Goal: Find specific page/section: Find specific page/section

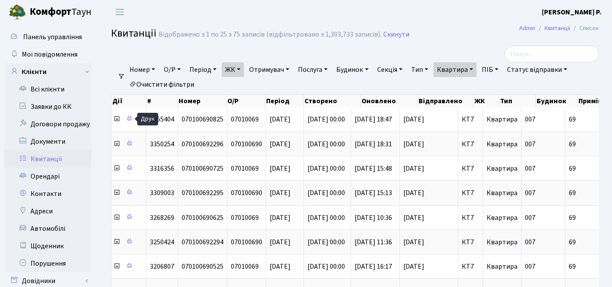
select select "25"
click at [460, 71] on link "Квартира" at bounding box center [454, 69] width 43 height 15
drag, startPoint x: 469, startPoint y: 85, endPoint x: 438, endPoint y: 85, distance: 30.5
click at [438, 85] on ul "Номер О/Р Період [DATE] - [DATE] ЖК ТХ, вул. [PERSON_NAME][STREET_ADDRESS] КТ, …" at bounding box center [358, 77] width 467 height 30
click at [460, 75] on link "Квартира" at bounding box center [454, 69] width 43 height 15
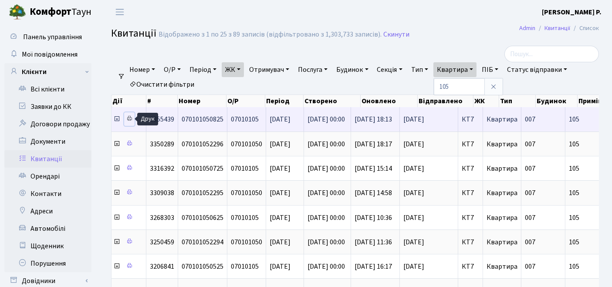
click at [128, 119] on icon at bounding box center [129, 118] width 6 height 6
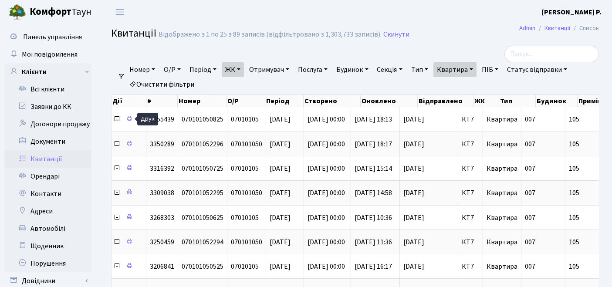
click at [465, 70] on link "Квартира" at bounding box center [454, 69] width 43 height 15
drag, startPoint x: 470, startPoint y: 86, endPoint x: 434, endPoint y: 86, distance: 36.6
click at [434, 86] on ul "Номер О/Р Період [DATE] - [DATE] ЖК ТХ, вул. [PERSON_NAME][STREET_ADDRESS] КТ, …" at bounding box center [358, 77] width 467 height 30
click at [468, 69] on link "Квартира" at bounding box center [454, 69] width 43 height 15
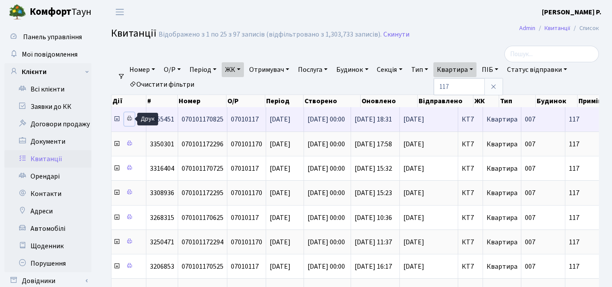
click at [129, 118] on icon at bounding box center [129, 118] width 6 height 6
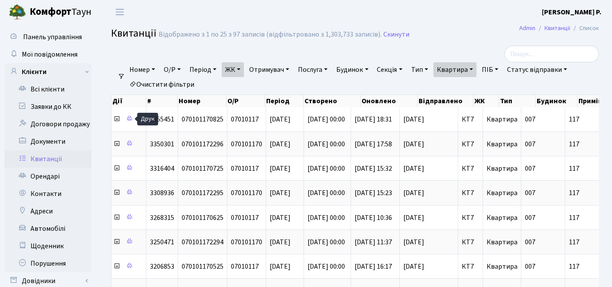
click at [468, 69] on link "Квартира" at bounding box center [454, 69] width 43 height 15
drag, startPoint x: 468, startPoint y: 90, endPoint x: 442, endPoint y: 86, distance: 26.8
click at [442, 86] on ul "Номер О/Р Період [DATE] - [DATE] ЖК ТХ, вул. [PERSON_NAME][STREET_ADDRESS] КТ, …" at bounding box center [358, 77] width 467 height 30
click at [465, 70] on link "Квартира" at bounding box center [454, 69] width 43 height 15
type input "400"
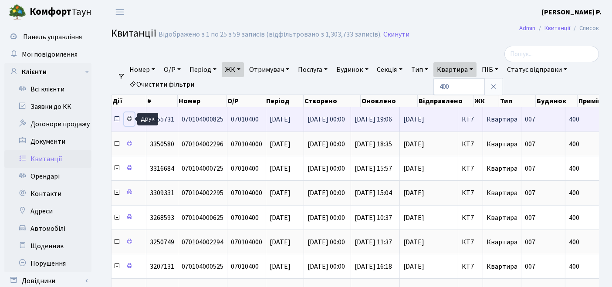
click at [128, 118] on icon at bounding box center [129, 118] width 6 height 6
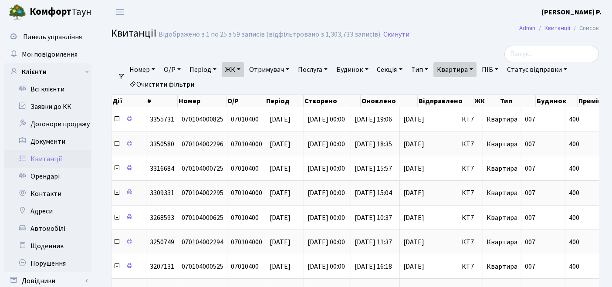
click at [184, 80] on link "Очистити фільтри" at bounding box center [162, 84] width 72 height 15
select select
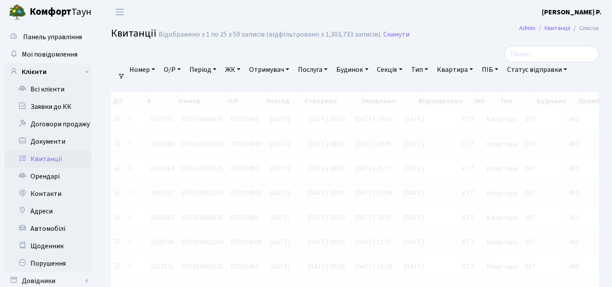
click at [234, 70] on link "ЖК" at bounding box center [233, 69] width 22 height 15
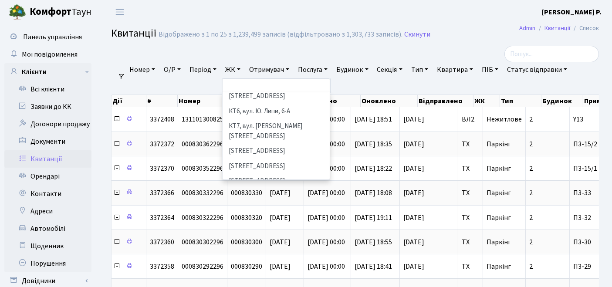
scroll to position [97, 0]
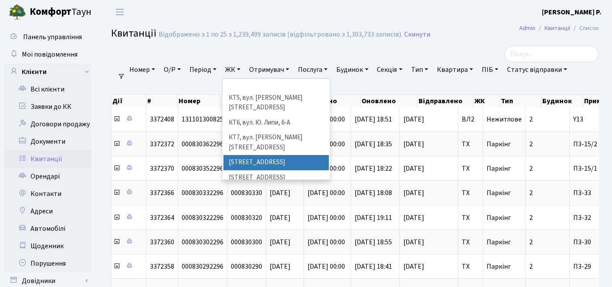
click at [255, 155] on li "[STREET_ADDRESS]" at bounding box center [276, 162] width 106 height 15
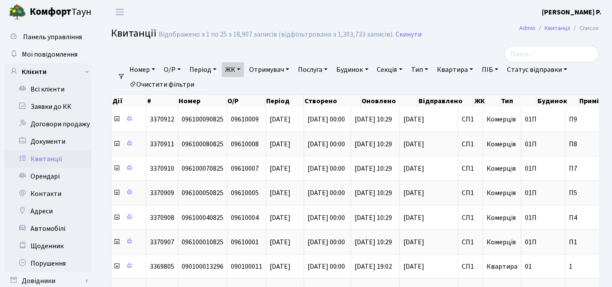
click at [465, 71] on link "Квартира" at bounding box center [454, 69] width 43 height 15
type input "259"
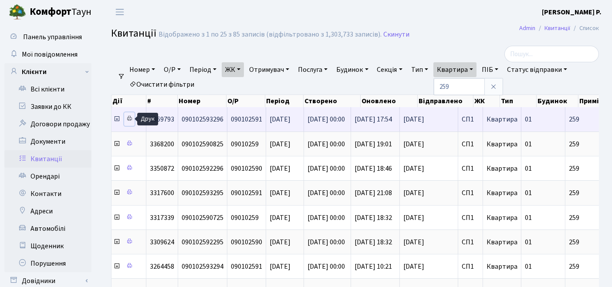
click at [131, 118] on icon at bounding box center [129, 118] width 6 height 6
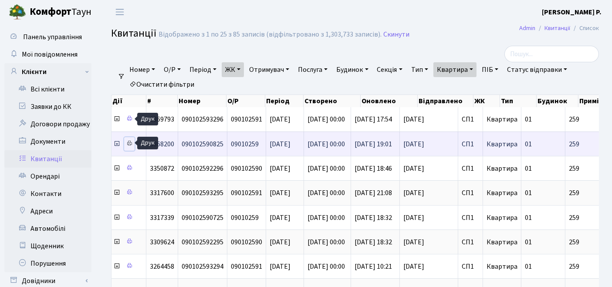
click at [129, 144] on icon at bounding box center [129, 143] width 6 height 6
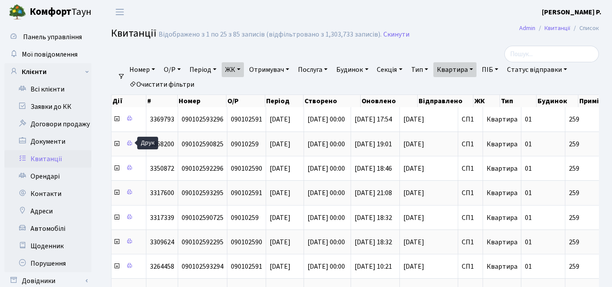
click at [183, 81] on link "Очистити фільтри" at bounding box center [162, 84] width 72 height 15
select select
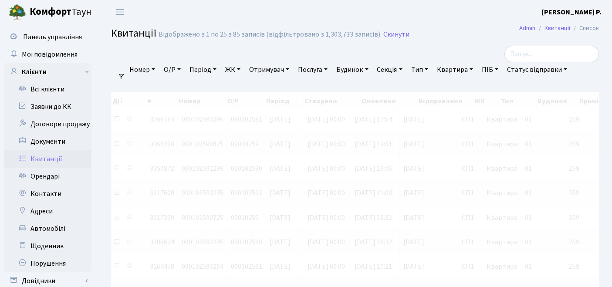
click at [234, 71] on link "ЖК" at bounding box center [233, 69] width 22 height 15
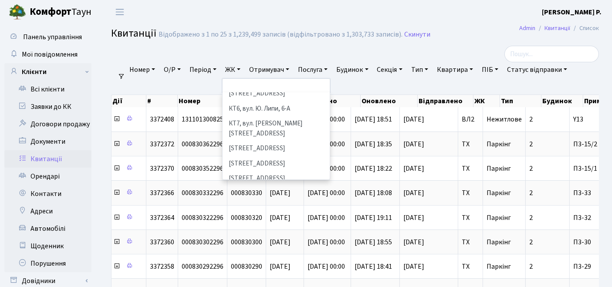
scroll to position [97, 0]
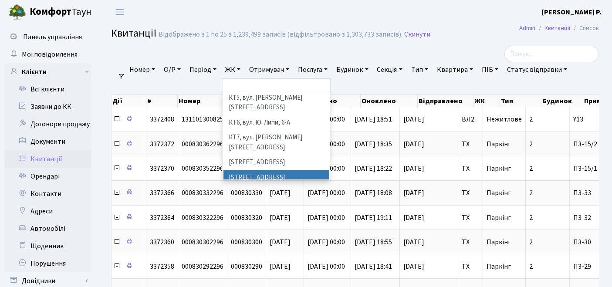
click at [258, 170] on li "[STREET_ADDRESS]" at bounding box center [276, 177] width 106 height 15
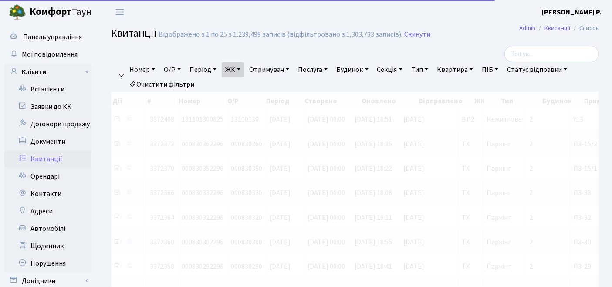
click at [475, 71] on link "Квартира" at bounding box center [454, 69] width 43 height 15
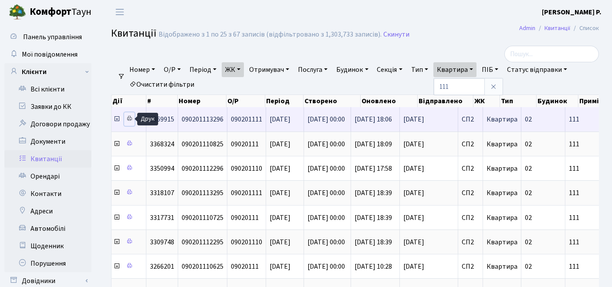
click at [128, 121] on icon at bounding box center [129, 118] width 6 height 6
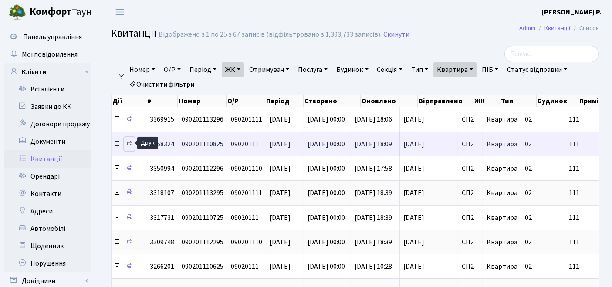
click at [131, 144] on icon at bounding box center [129, 143] width 6 height 6
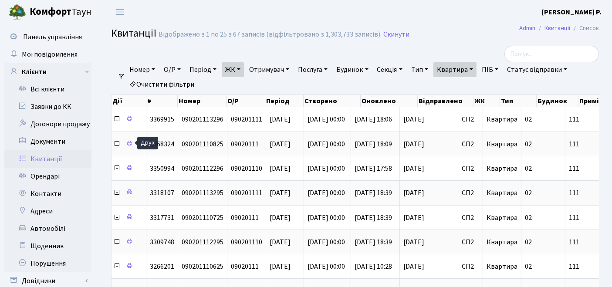
click at [463, 70] on link "Квартира" at bounding box center [454, 69] width 43 height 15
type input "1"
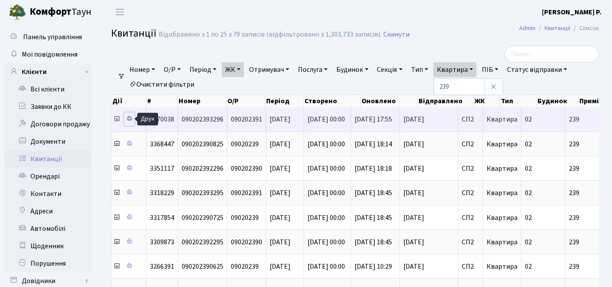
click at [128, 116] on icon at bounding box center [129, 118] width 6 height 6
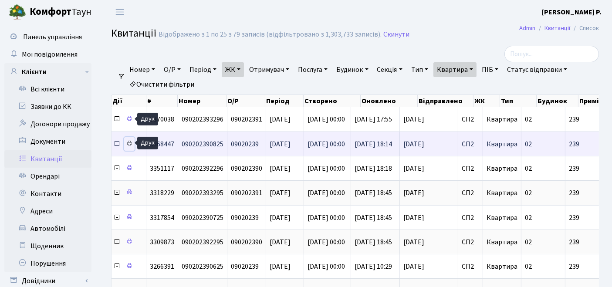
click at [133, 142] on link at bounding box center [129, 143] width 10 height 13
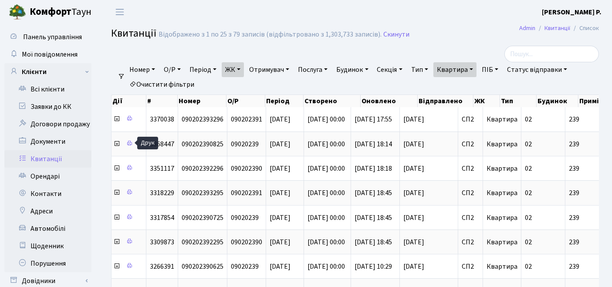
click at [476, 72] on link "Квартира" at bounding box center [454, 69] width 43 height 15
drag, startPoint x: 468, startPoint y: 86, endPoint x: 424, endPoint y: 88, distance: 44.5
click at [424, 88] on ul "Номер О/Р Період [DATE] - [DATE] ЖК ТХ, вул. [PERSON_NAME][STREET_ADDRESS] КТ, …" at bounding box center [358, 77] width 467 height 30
click at [469, 70] on link "Квартира" at bounding box center [454, 69] width 43 height 15
type input "320"
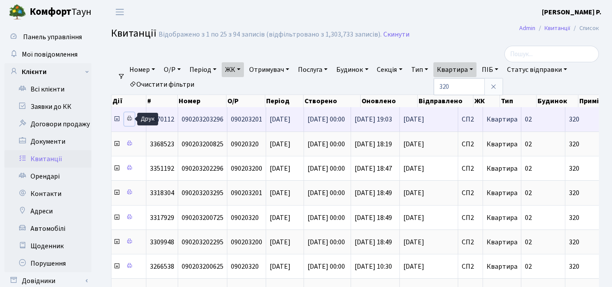
click at [130, 117] on icon at bounding box center [129, 118] width 6 height 6
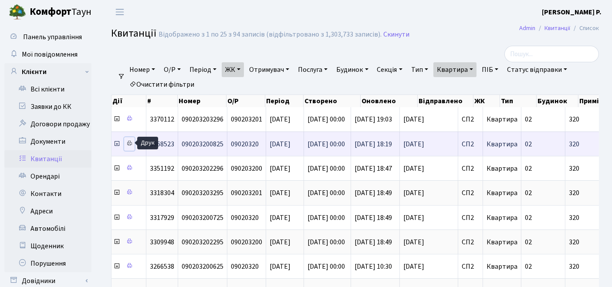
click at [128, 144] on icon at bounding box center [129, 143] width 6 height 6
